Goal: Information Seeking & Learning: Understand process/instructions

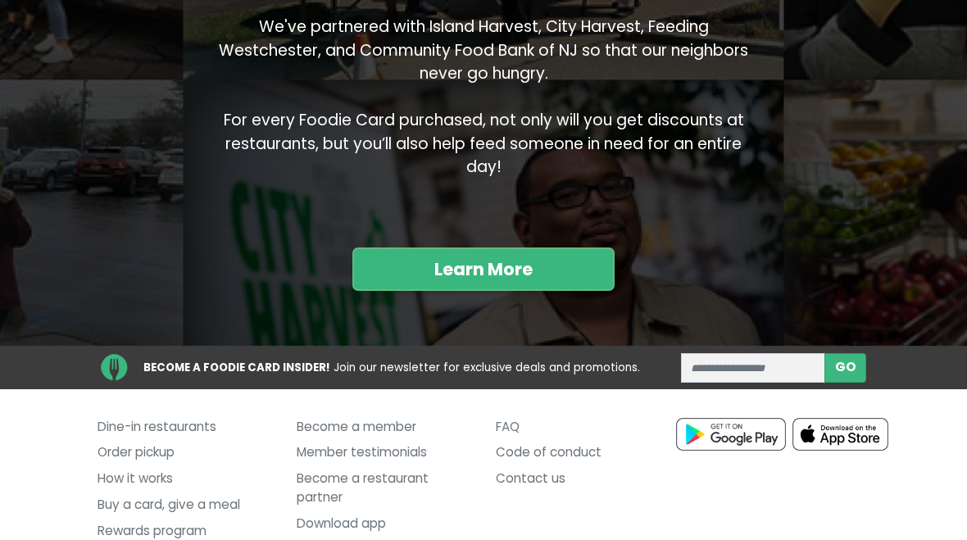
scroll to position [1567, 0]
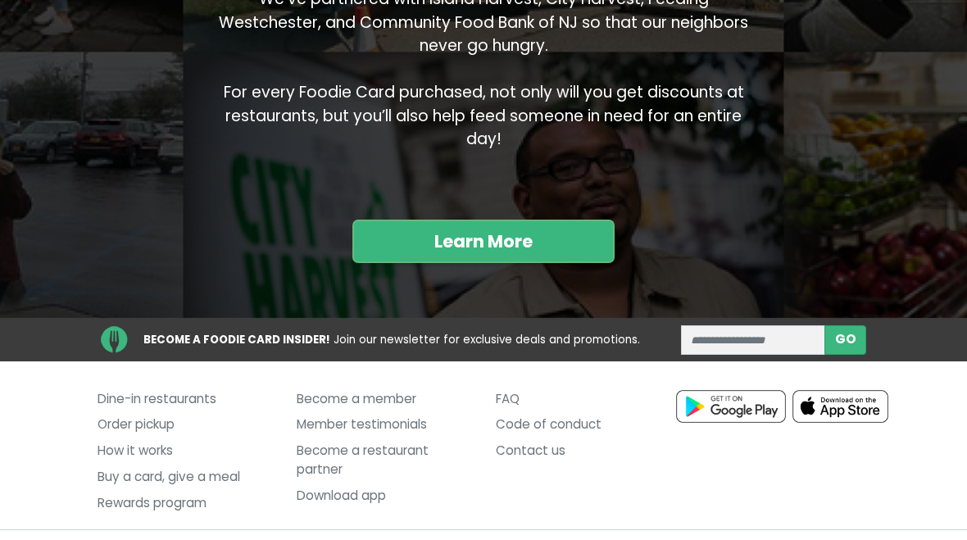
click at [548, 220] on link "Learn More" at bounding box center [483, 241] width 262 height 43
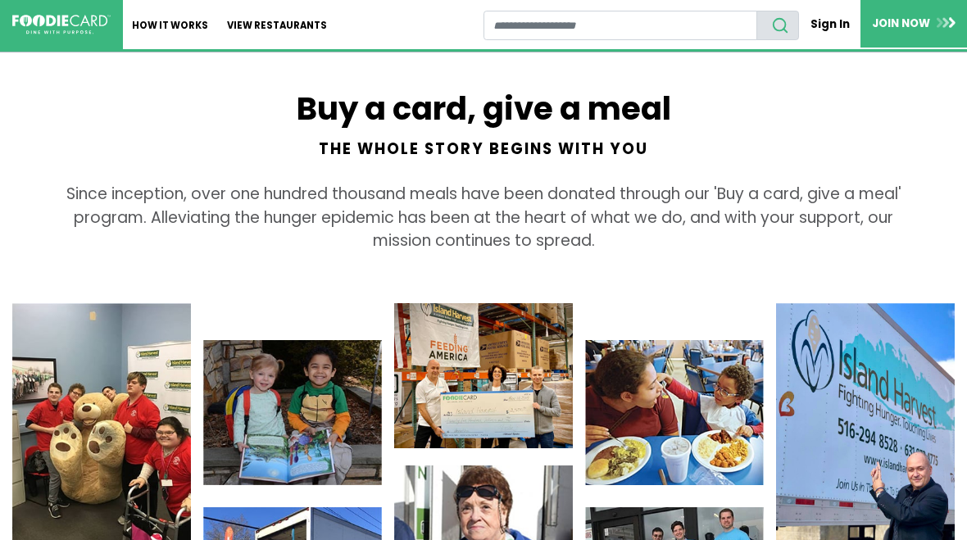
click at [197, 29] on link "How It Works" at bounding box center [170, 24] width 95 height 49
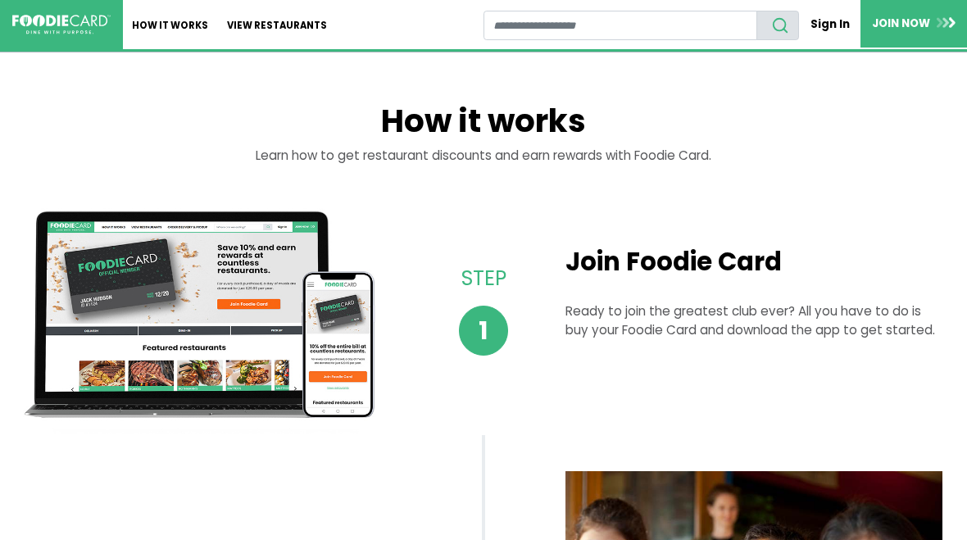
click at [175, 11] on link "How It Works" at bounding box center [170, 24] width 95 height 49
click at [182, 27] on link "How It Works" at bounding box center [170, 24] width 95 height 49
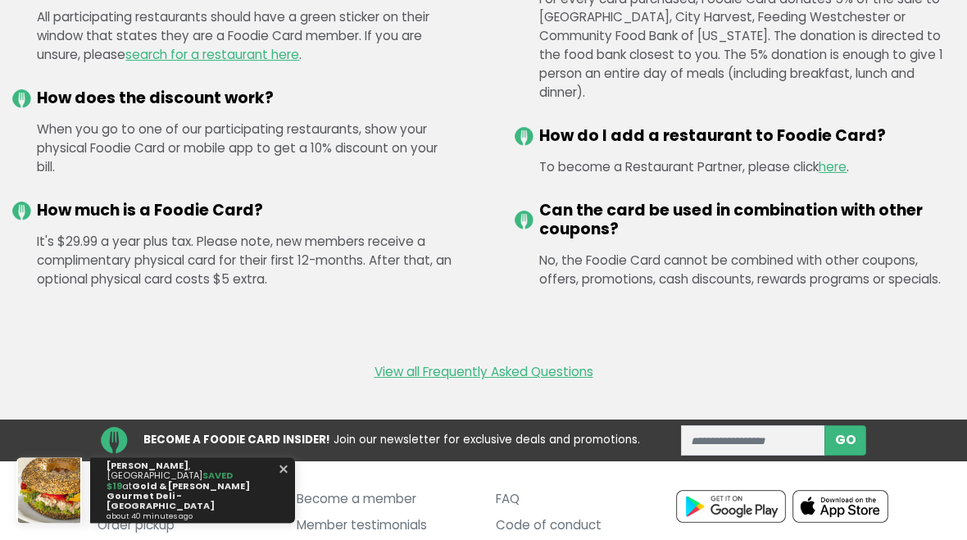
scroll to position [2231, 0]
